Goal: Navigation & Orientation: Go to known website

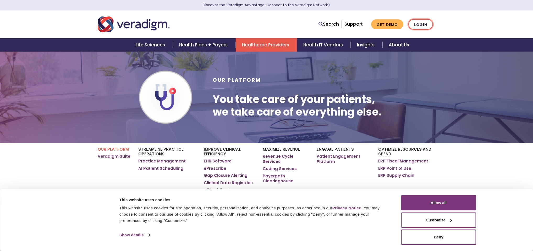
click at [426, 21] on link "Login" at bounding box center [421, 24] width 25 height 11
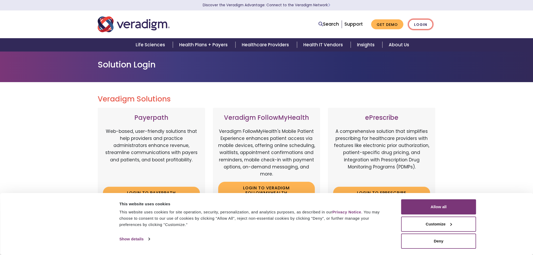
click at [418, 22] on link "Login" at bounding box center [421, 24] width 25 height 11
